Goal: Use online tool/utility: Utilize a website feature to perform a specific function

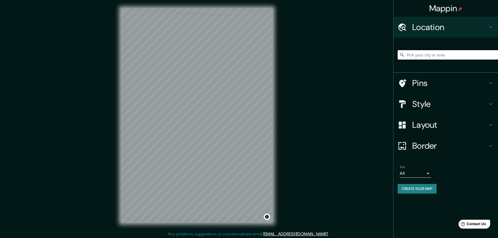
click at [429, 56] on input "Pick your city or area" at bounding box center [447, 54] width 100 height 9
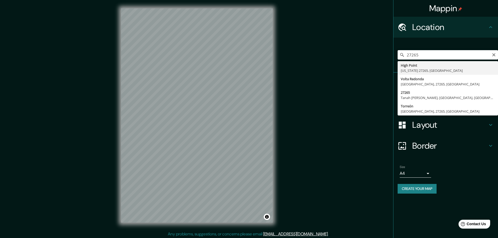
type input "[GEOGRAPHIC_DATA], [US_STATE] 27265, [GEOGRAPHIC_DATA]"
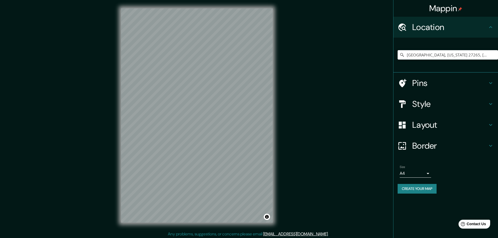
click at [489, 27] on icon at bounding box center [490, 27] width 6 height 6
click at [492, 84] on icon at bounding box center [490, 83] width 6 height 6
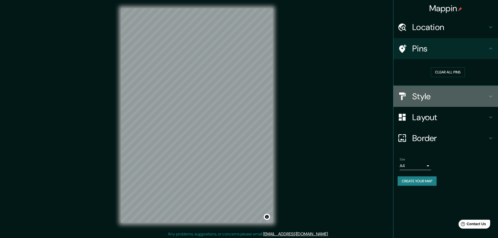
click at [490, 97] on icon at bounding box center [490, 96] width 6 height 6
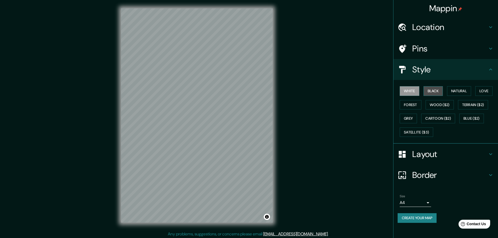
click at [435, 90] on button "Black" at bounding box center [433, 91] width 20 height 10
click at [410, 91] on button "White" at bounding box center [409, 91] width 20 height 10
click at [459, 89] on button "Natural" at bounding box center [459, 91] width 24 height 10
click at [489, 91] on button "Love" at bounding box center [483, 91] width 17 height 10
click at [414, 104] on button "Forest" at bounding box center [410, 105] width 22 height 10
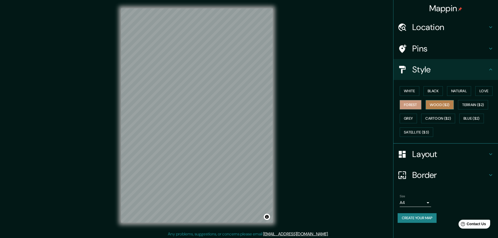
click at [447, 107] on button "Wood ($2)" at bounding box center [439, 105] width 28 height 10
click at [410, 120] on button "Grey" at bounding box center [407, 119] width 17 height 10
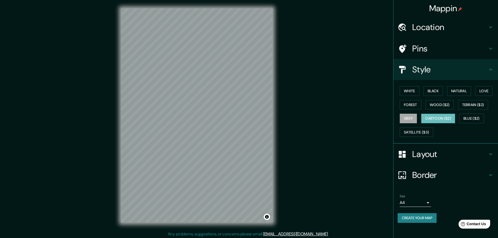
click at [436, 117] on button "Cartoon ($2)" at bounding box center [438, 119] width 34 height 10
click at [415, 107] on button "Forest" at bounding box center [410, 105] width 22 height 10
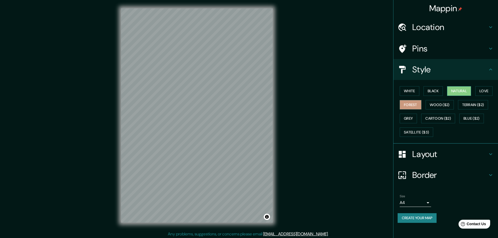
click at [459, 91] on button "Natural" at bounding box center [459, 91] width 24 height 10
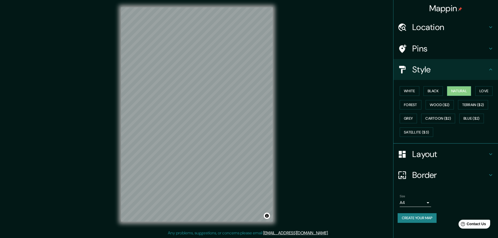
scroll to position [1, 0]
click at [483, 68] on h4 "Style" at bounding box center [449, 69] width 75 height 10
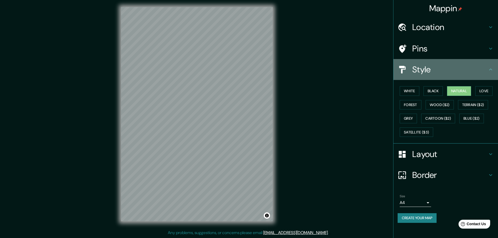
click at [490, 71] on icon at bounding box center [490, 69] width 6 height 6
click at [491, 69] on icon at bounding box center [490, 69] width 6 height 6
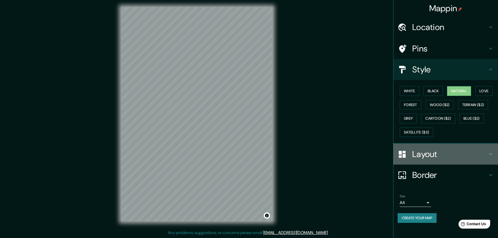
click at [490, 153] on icon at bounding box center [490, 154] width 6 height 6
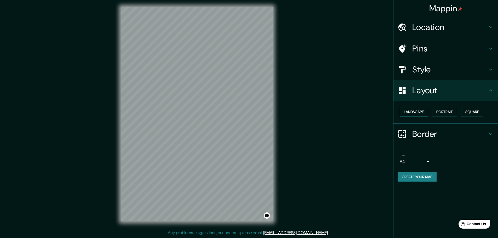
click at [415, 110] on button "Landscape" at bounding box center [413, 112] width 28 height 10
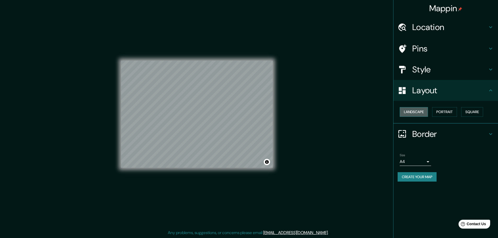
click at [415, 112] on button "Landscape" at bounding box center [413, 112] width 28 height 10
click at [454, 110] on button "Portrait" at bounding box center [444, 112] width 25 height 10
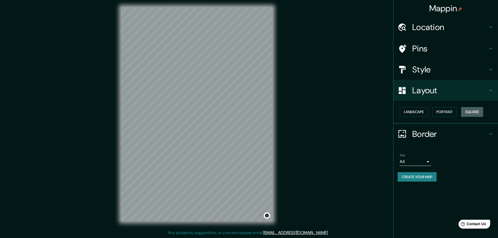
click at [480, 111] on button "Square" at bounding box center [472, 112] width 22 height 10
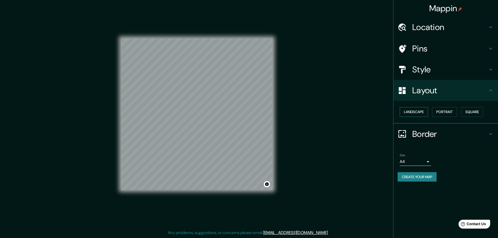
click at [416, 113] on button "Landscape" at bounding box center [413, 112] width 28 height 10
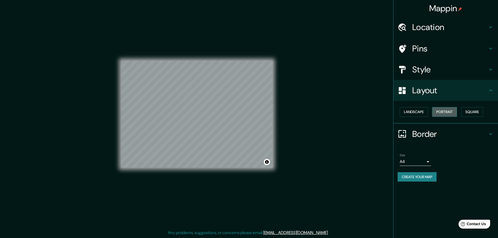
click at [447, 110] on button "Portrait" at bounding box center [444, 112] width 25 height 10
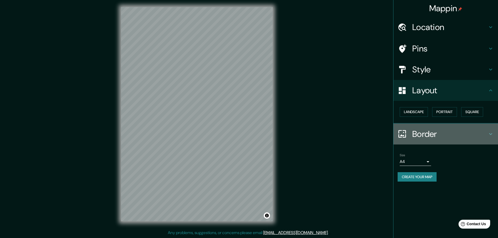
click at [474, 133] on h4 "Border" at bounding box center [449, 134] width 75 height 10
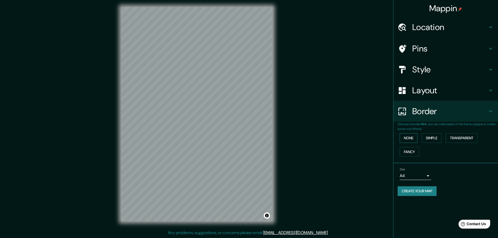
click at [406, 138] on button "None" at bounding box center [408, 138] width 18 height 10
click at [428, 137] on button "Simple" at bounding box center [431, 138] width 20 height 10
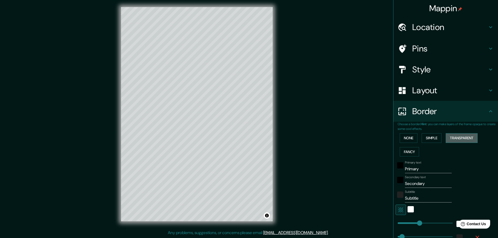
click at [458, 138] on button "Transparent" at bounding box center [461, 138] width 32 height 10
click at [407, 140] on button "None" at bounding box center [408, 138] width 18 height 10
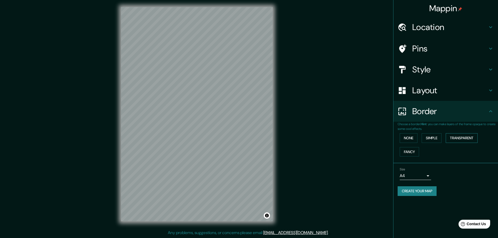
click at [460, 138] on button "Transparent" at bounding box center [461, 138] width 32 height 10
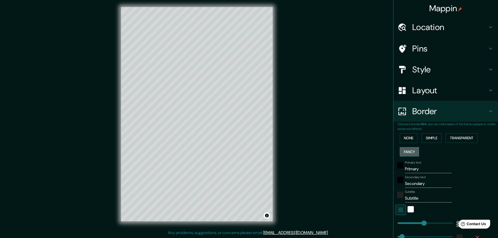
click at [407, 152] on button "Fancy" at bounding box center [408, 152] width 19 height 10
click at [405, 139] on button "None" at bounding box center [408, 138] width 18 height 10
